Goal: Task Accomplishment & Management: Use online tool/utility

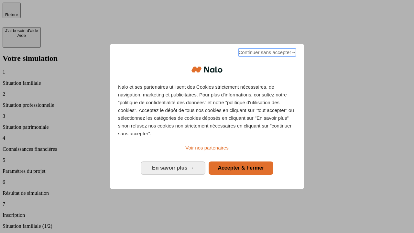
click at [267, 53] on span "Continuer sans accepter →" at bounding box center [268, 53] width 58 height 8
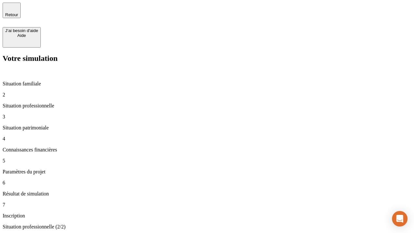
type input "30 000"
